Goal: Task Accomplishment & Management: Manage account settings

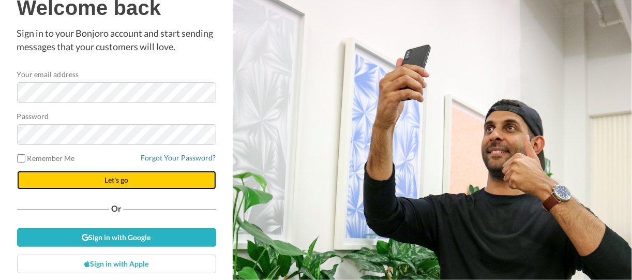
click at [152, 181] on button "Let's go" at bounding box center [116, 180] width 199 height 19
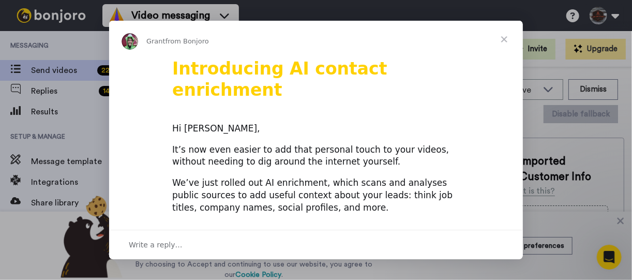
click at [505, 39] on span "Close" at bounding box center [504, 39] width 37 height 37
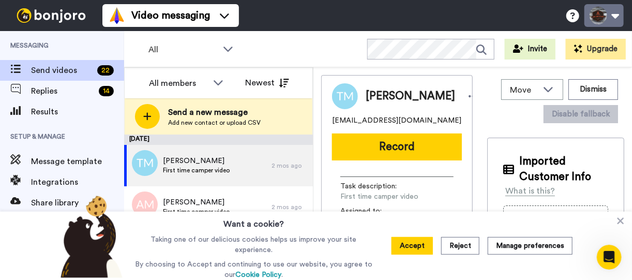
click at [607, 20] on button at bounding box center [604, 15] width 39 height 23
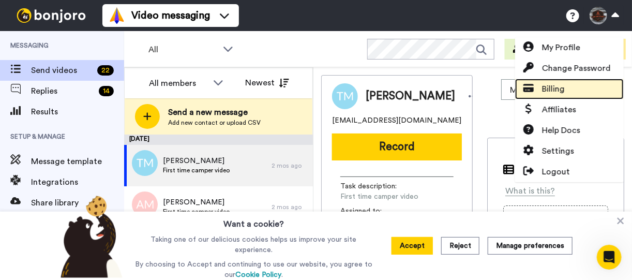
click at [561, 87] on span "Billing" at bounding box center [553, 89] width 23 height 12
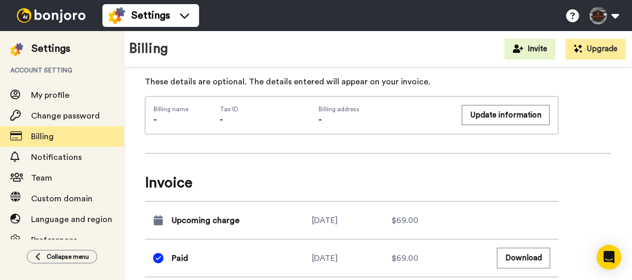
scroll to position [497, 0]
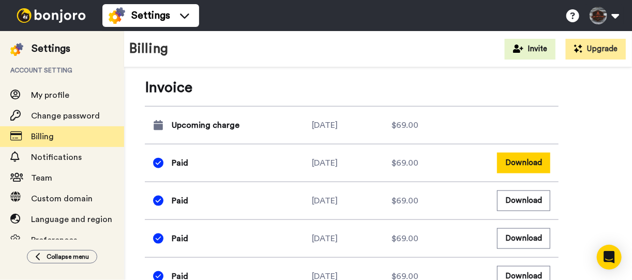
click at [523, 165] on button "Download" at bounding box center [523, 163] width 53 height 20
